Goal: Task Accomplishment & Management: Use online tool/utility

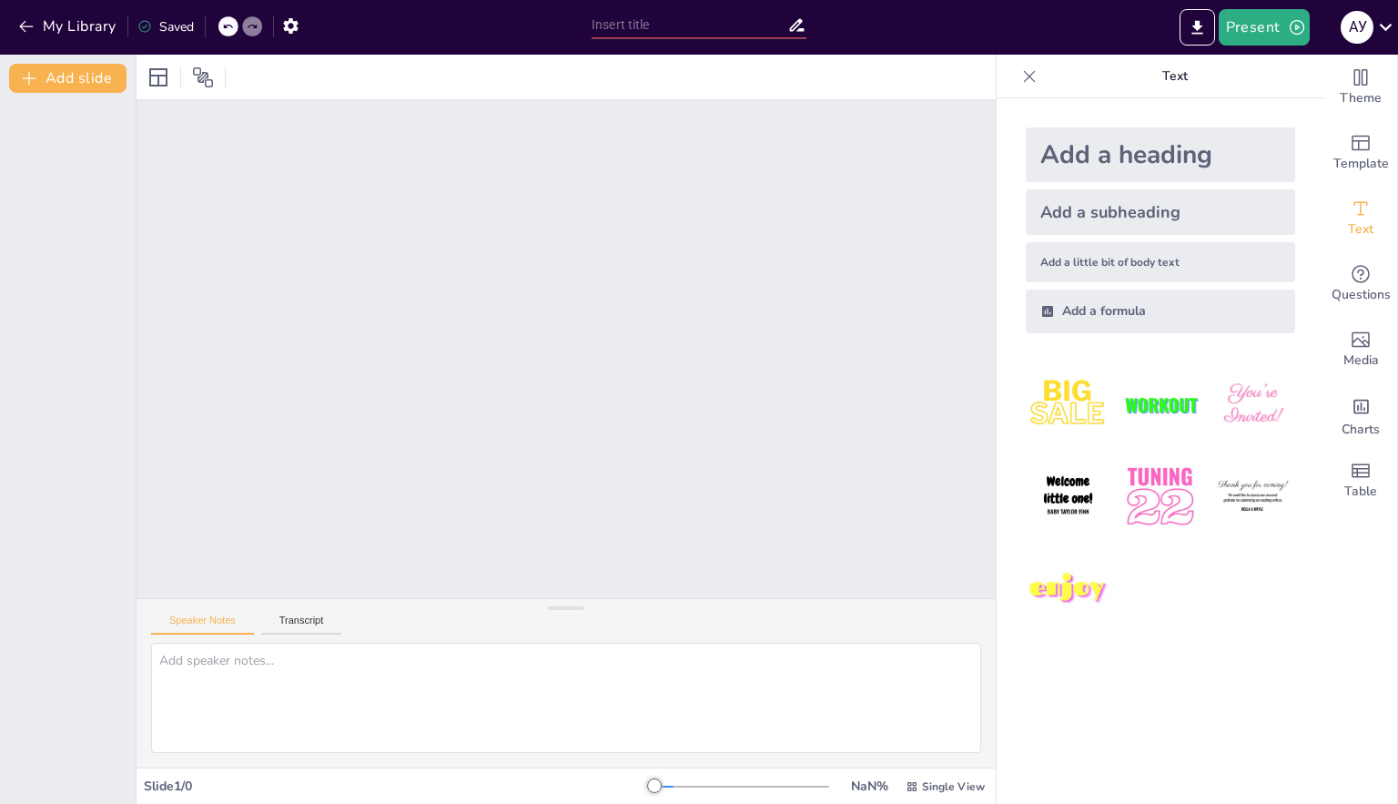
drag, startPoint x: 553, startPoint y: 668, endPoint x: 547, endPoint y: 590, distance: 78.5
click at [548, 608] on div at bounding box center [566, 608] width 36 height 18
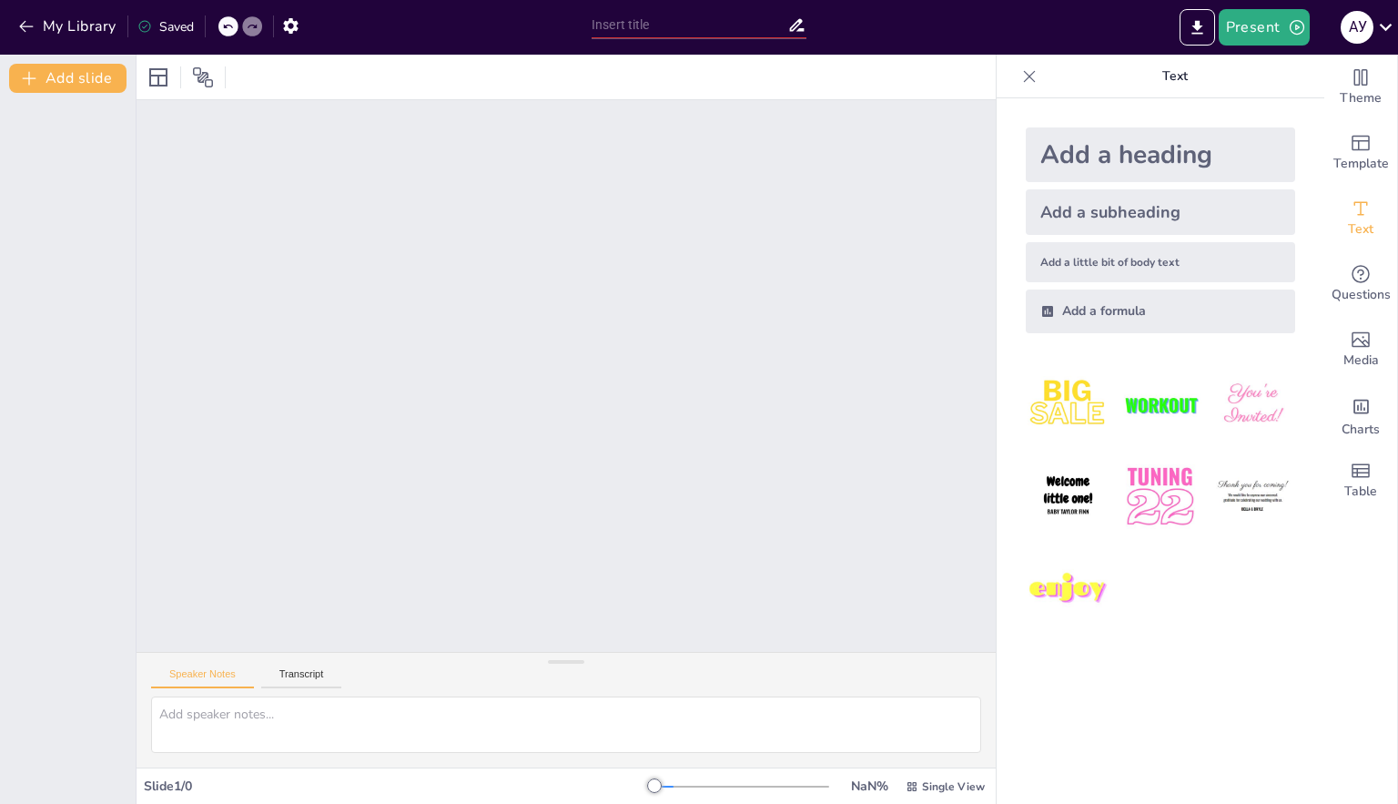
drag, startPoint x: 557, startPoint y: 615, endPoint x: 636, endPoint y: 706, distance: 120.6
click at [557, 683] on div "Speaker Notes Transcript" at bounding box center [566, 710] width 859 height 116
drag, startPoint x: 647, startPoint y: 790, endPoint x: 679, endPoint y: 790, distance: 31.9
click at [654, 790] on div at bounding box center [741, 786] width 175 height 15
drag, startPoint x: 700, startPoint y: 790, endPoint x: 608, endPoint y: 792, distance: 91.9
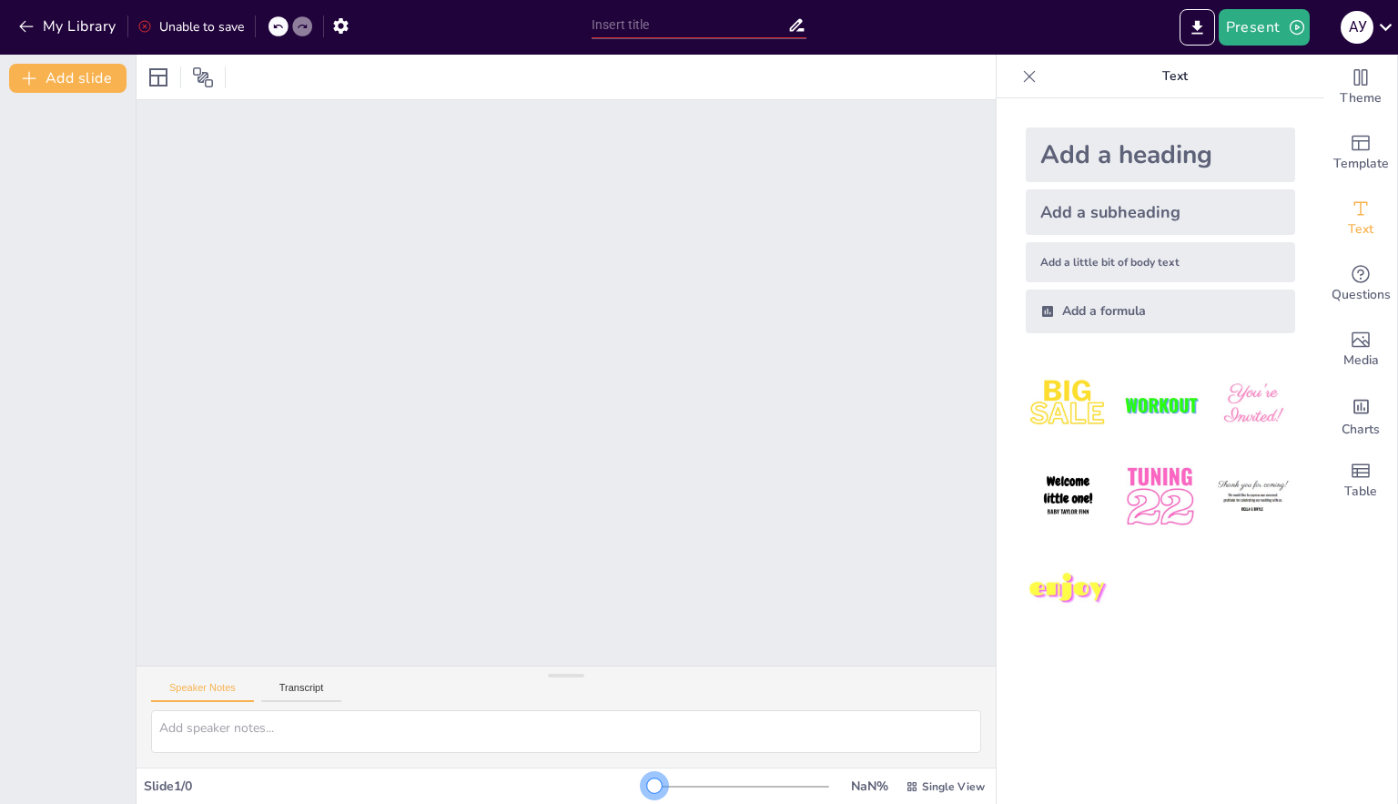
click at [608, 792] on div "Slide 1 / 0 NaN % Single View" at bounding box center [566, 786] width 859 height 29
click at [109, 76] on button "Add slide" at bounding box center [67, 78] width 117 height 29
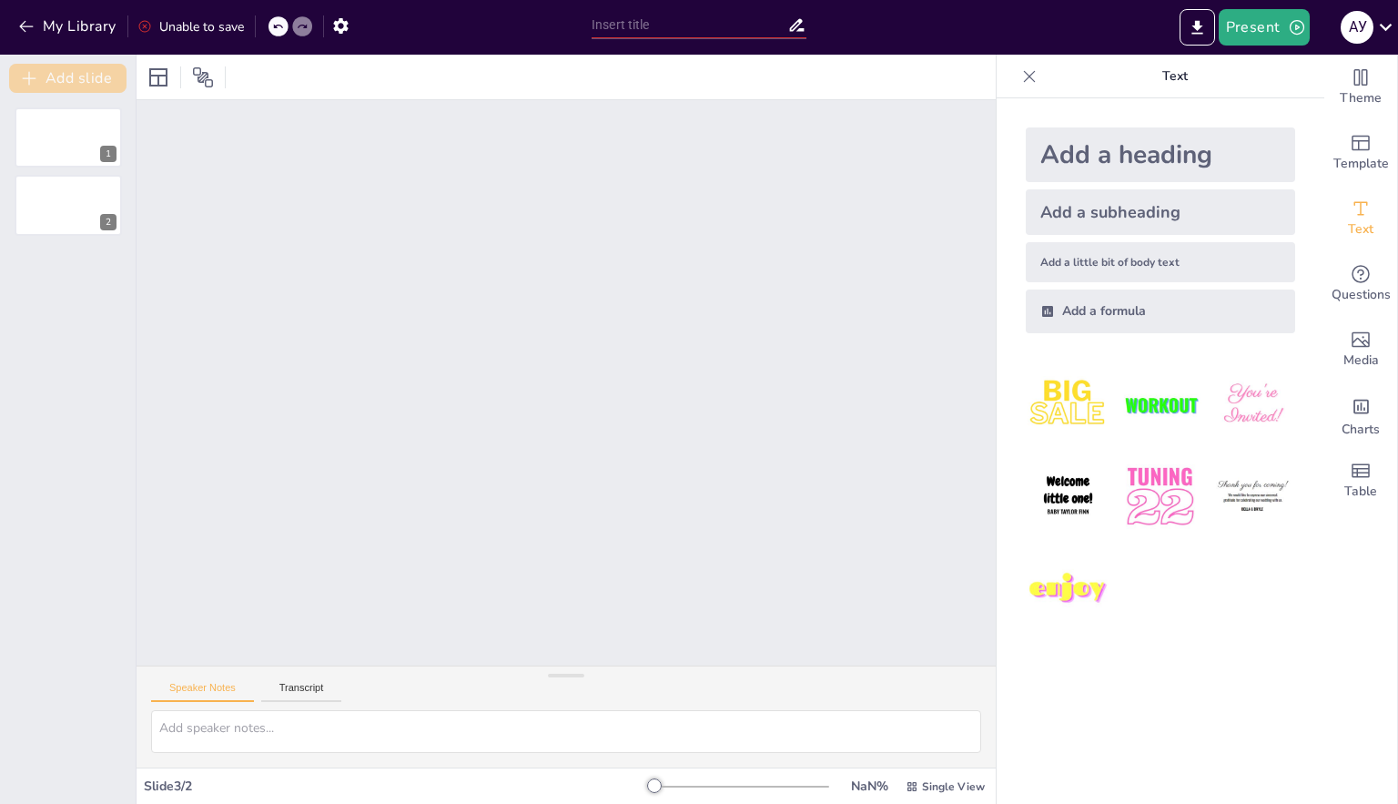
click at [109, 76] on button "Add slide" at bounding box center [67, 78] width 117 height 29
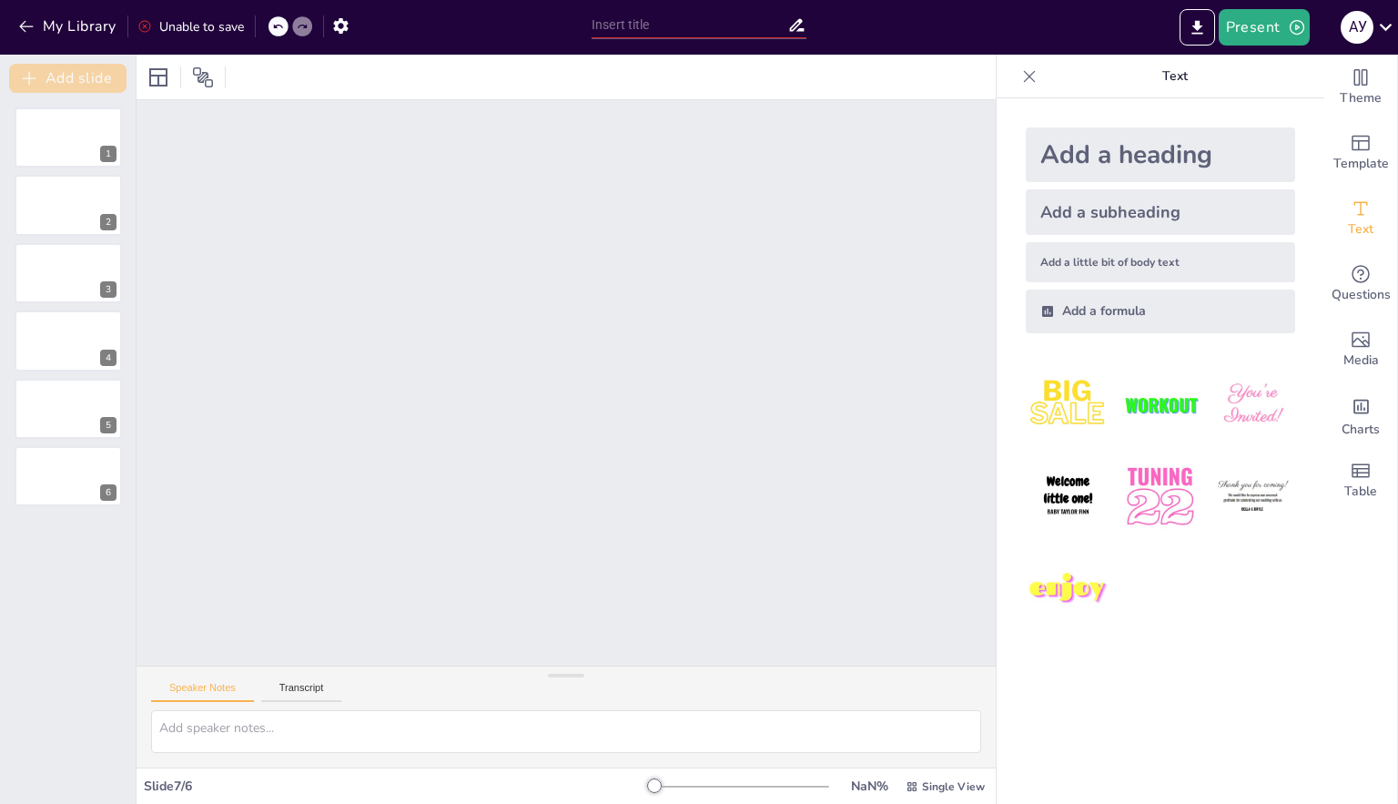
click at [109, 76] on button "Add slide" at bounding box center [67, 78] width 117 height 29
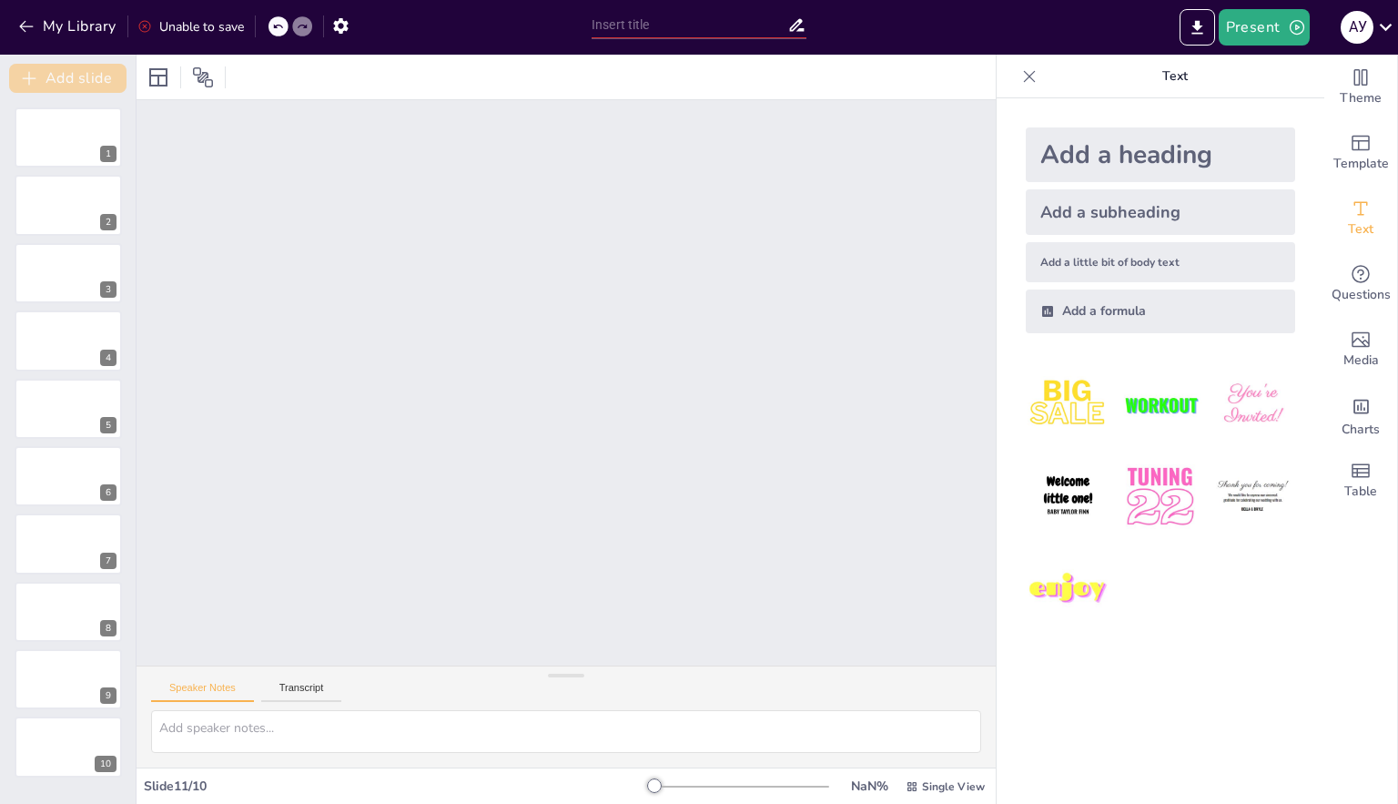
click at [109, 76] on button "Add slide" at bounding box center [67, 78] width 117 height 29
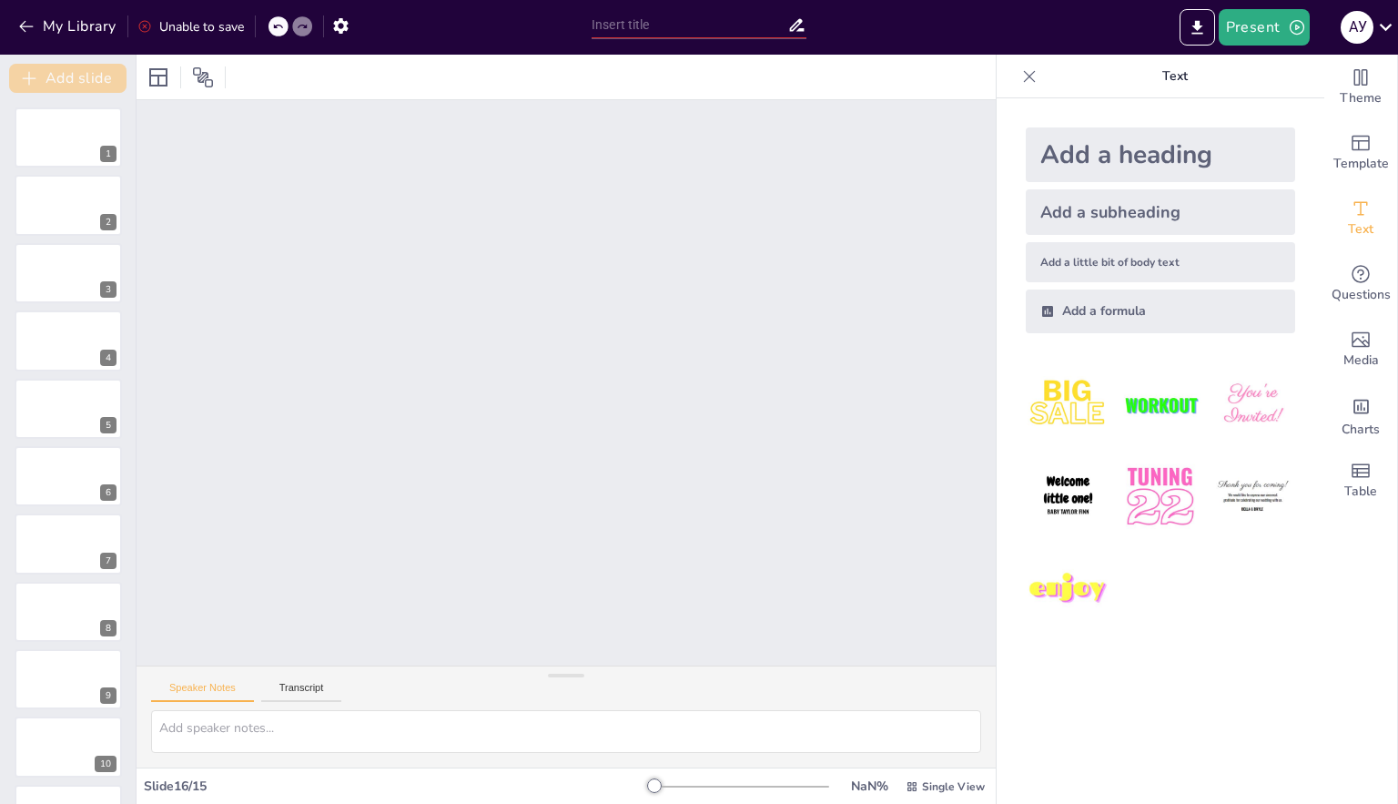
click at [109, 76] on button "Add slide" at bounding box center [67, 78] width 117 height 29
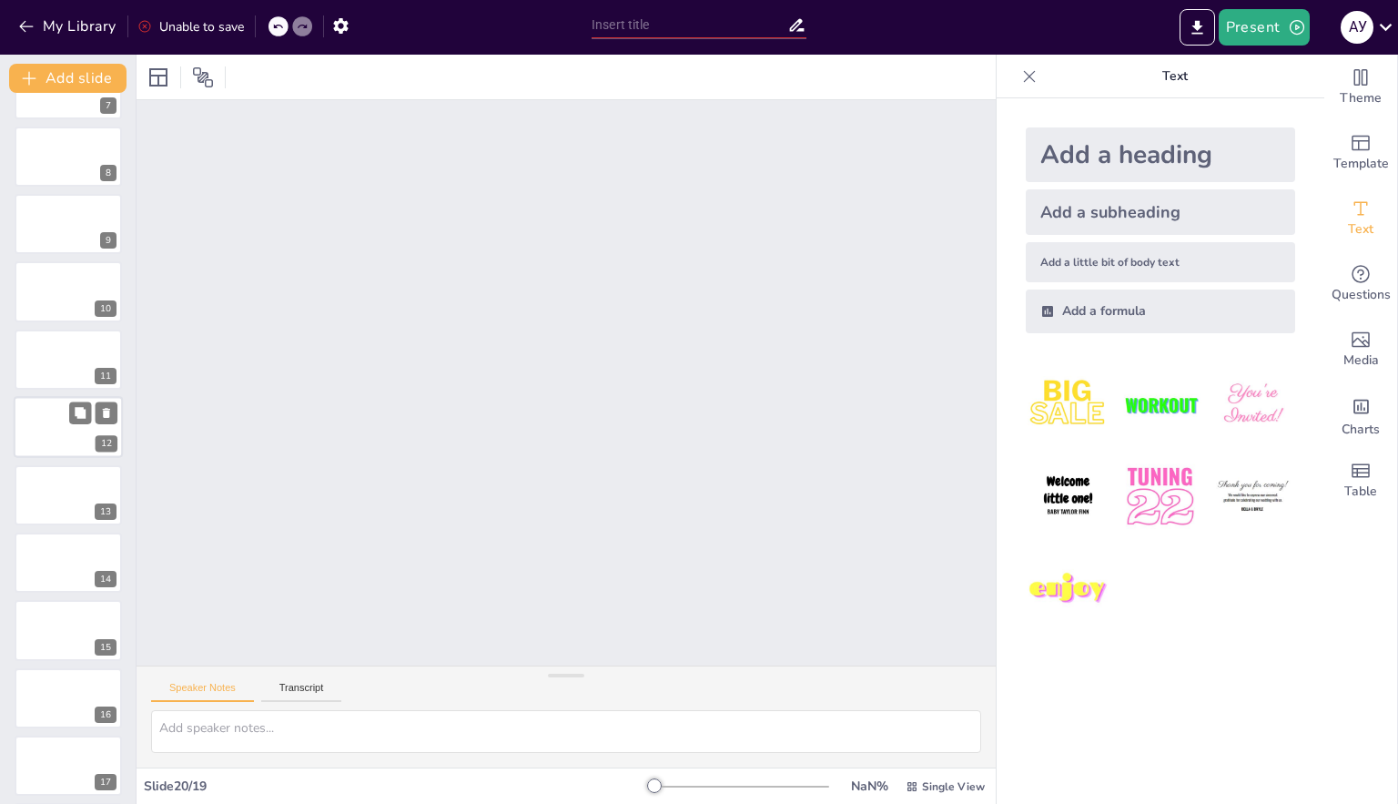
scroll to position [597, 0]
drag, startPoint x: 644, startPoint y: 783, endPoint x: 724, endPoint y: 796, distance: 81.2
click at [724, 796] on div "13 % Single View" at bounding box center [821, 786] width 334 height 29
drag, startPoint x: 610, startPoint y: 788, endPoint x: 546, endPoint y: 764, distance: 68.0
click at [559, 779] on div "Slide 20 / 19 10 % Single View" at bounding box center [566, 786] width 859 height 29
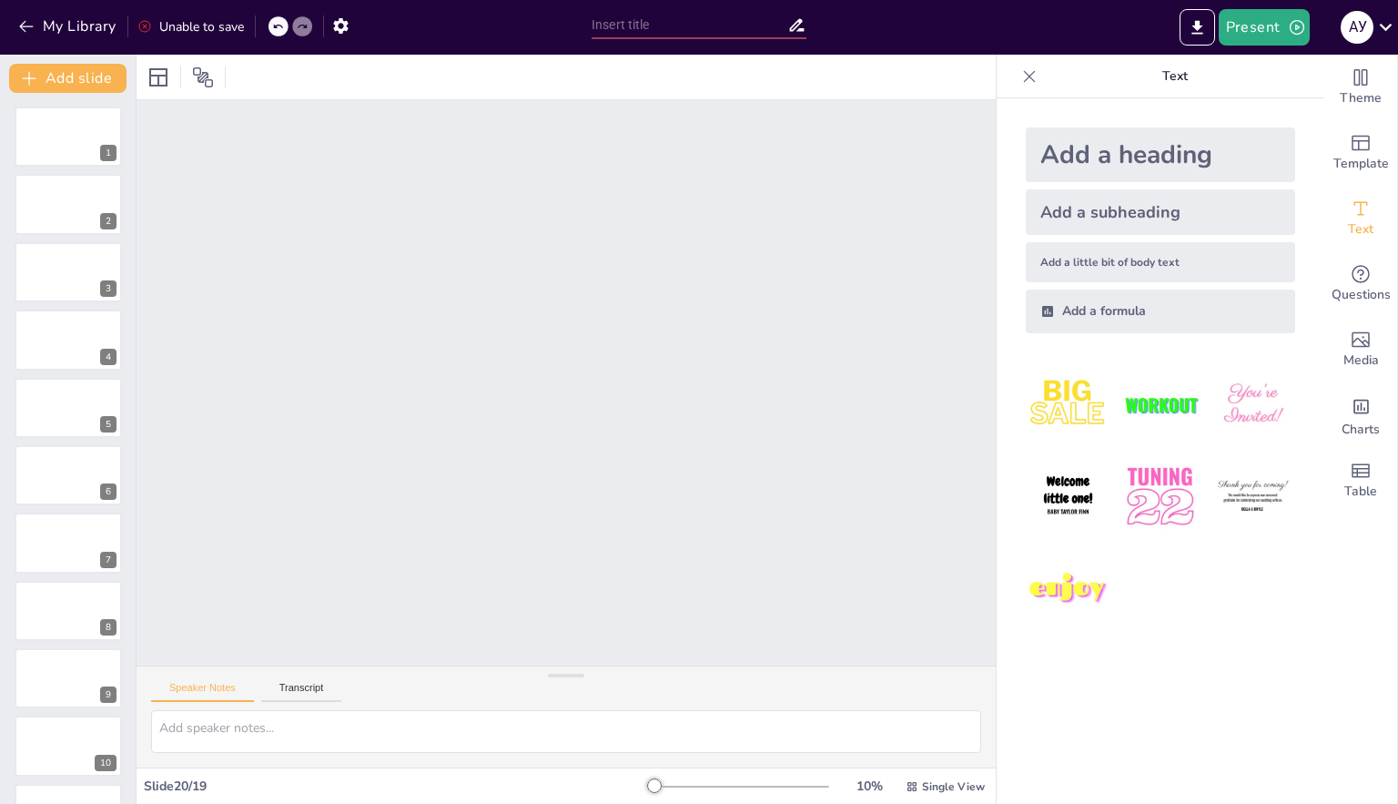
scroll to position [0, 0]
click at [106, 136] on div "1" at bounding box center [68, 137] width 109 height 62
click at [53, 218] on div "2" at bounding box center [68, 206] width 109 height 62
click at [82, 349] on div "4" at bounding box center [68, 340] width 109 height 62
